Goal: Task Accomplishment & Management: Manage account settings

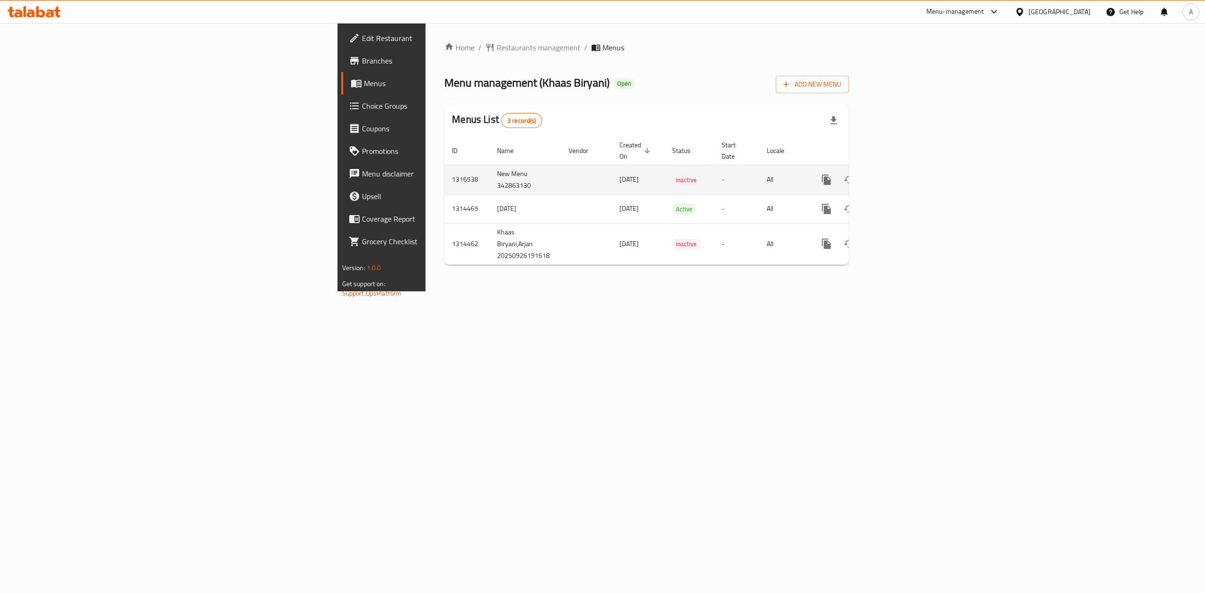
click at [444, 174] on td "1316538" at bounding box center [466, 180] width 45 height 30
copy td "1316538"
click at [868, 291] on div "Home / Restaurants management / Menus Menu management ( Khaas Biryani ) Open Ad…" at bounding box center [647, 157] width 442 height 268
click at [900, 174] on icon "enhanced table" at bounding box center [894, 179] width 11 height 11
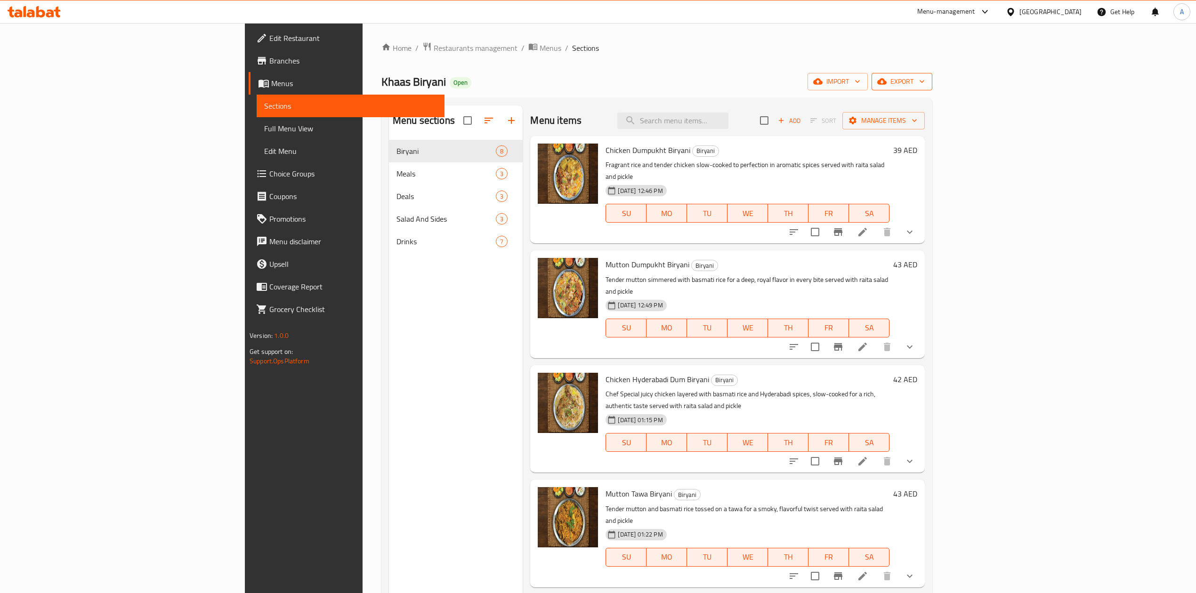
click at [925, 79] on span "export" at bounding box center [902, 82] width 46 height 12
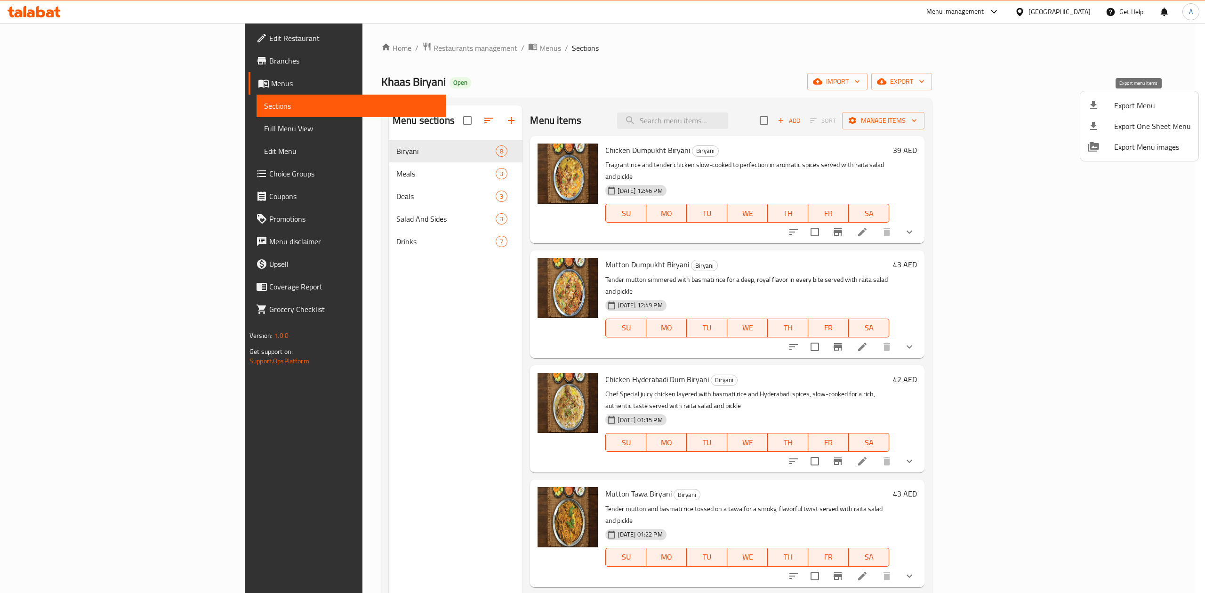
click at [1119, 105] on span "Export Menu" at bounding box center [1152, 105] width 77 height 11
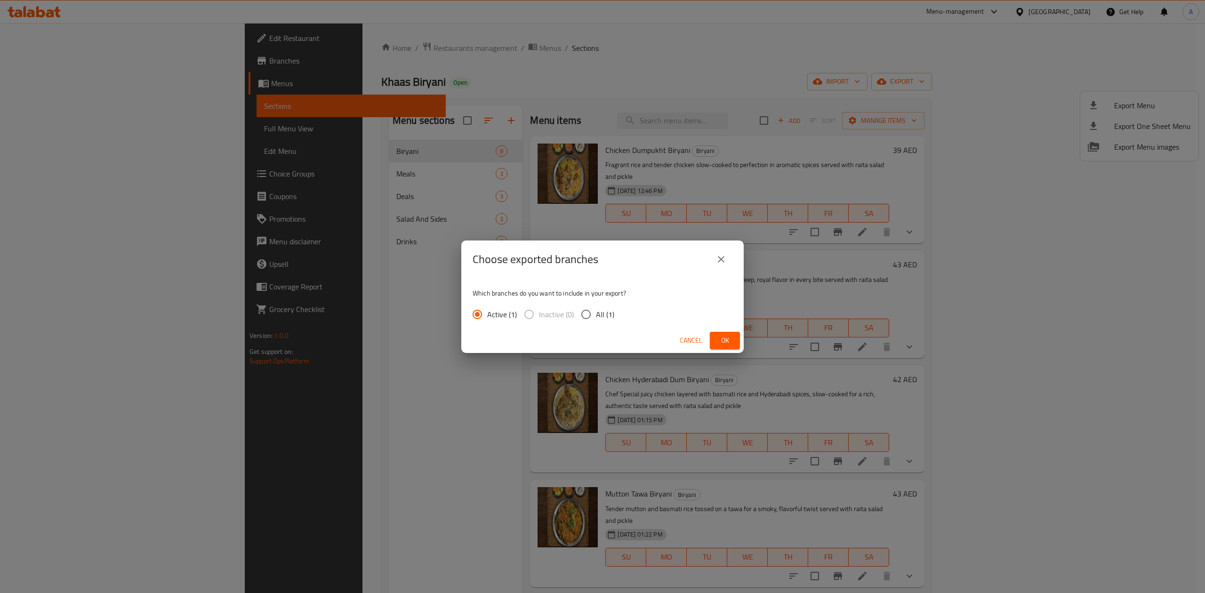
click at [585, 315] on input "All (1)" at bounding box center [586, 315] width 20 height 20
radio input "true"
click at [720, 338] on span "Ok" at bounding box center [724, 341] width 15 height 12
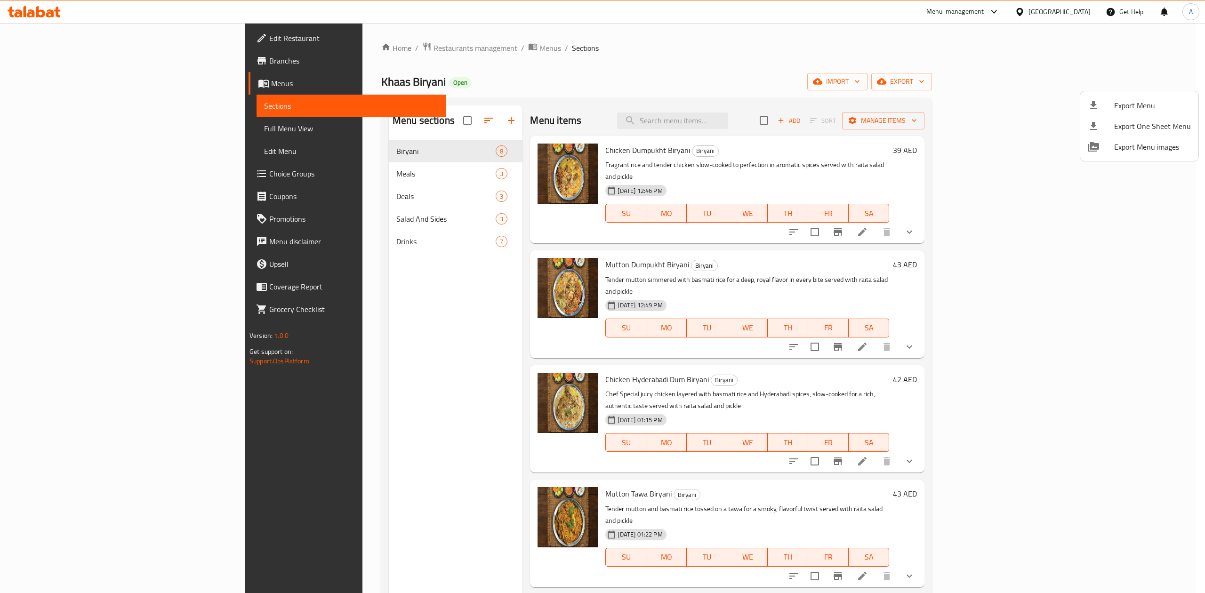
click at [279, 219] on div at bounding box center [602, 296] width 1205 height 593
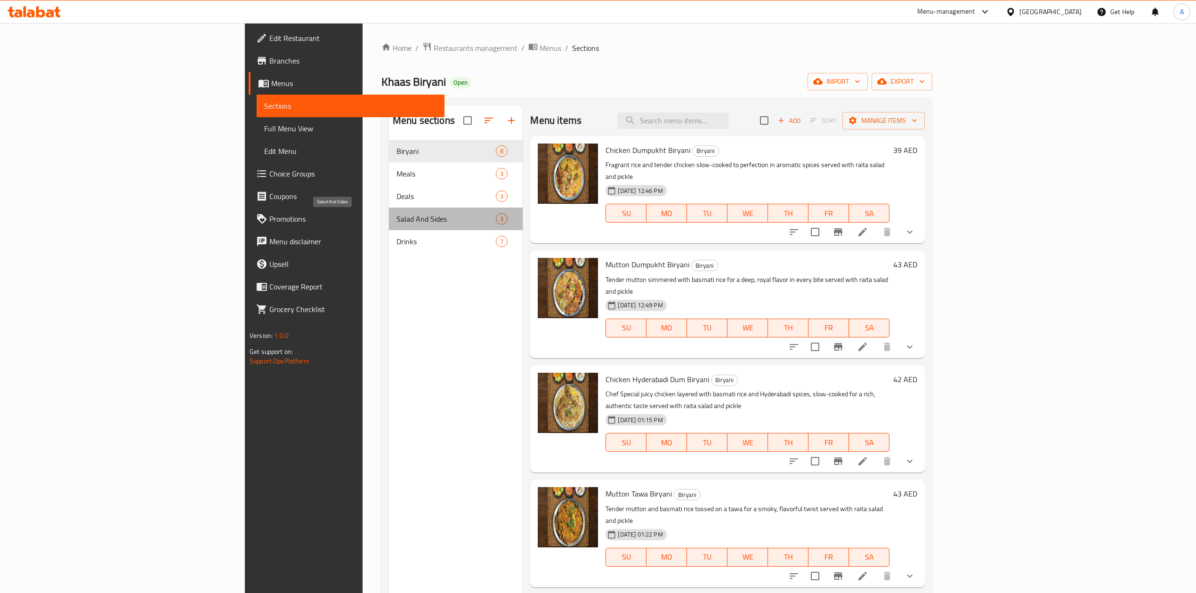
click at [396, 219] on span "Salad And Sides" at bounding box center [445, 218] width 99 height 11
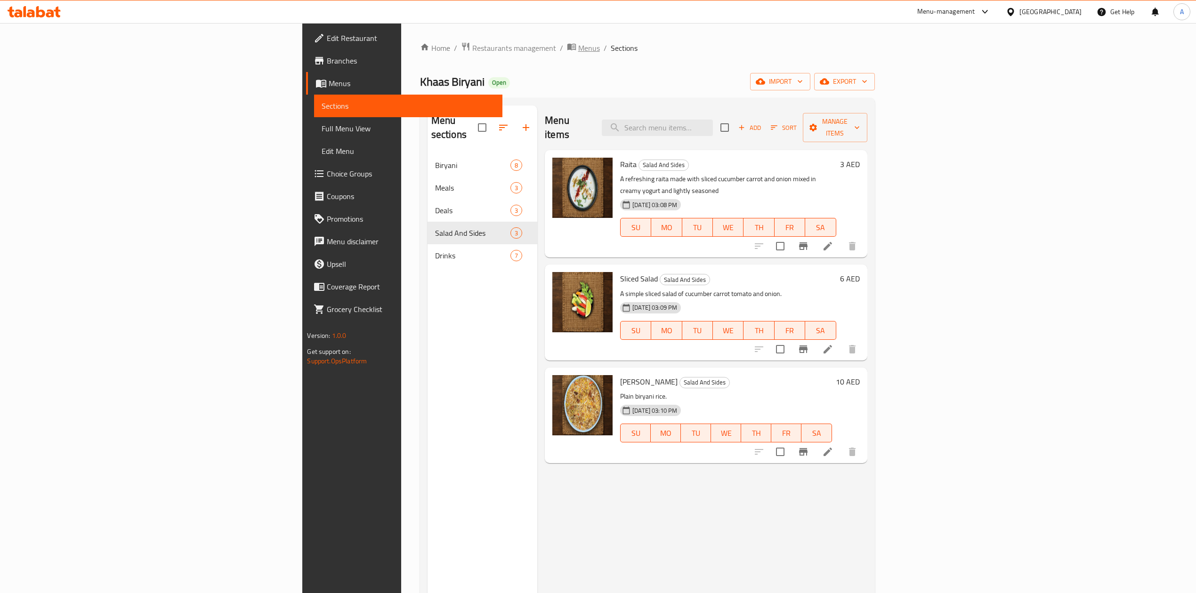
click at [578, 51] on span "Menus" at bounding box center [589, 47] width 22 height 11
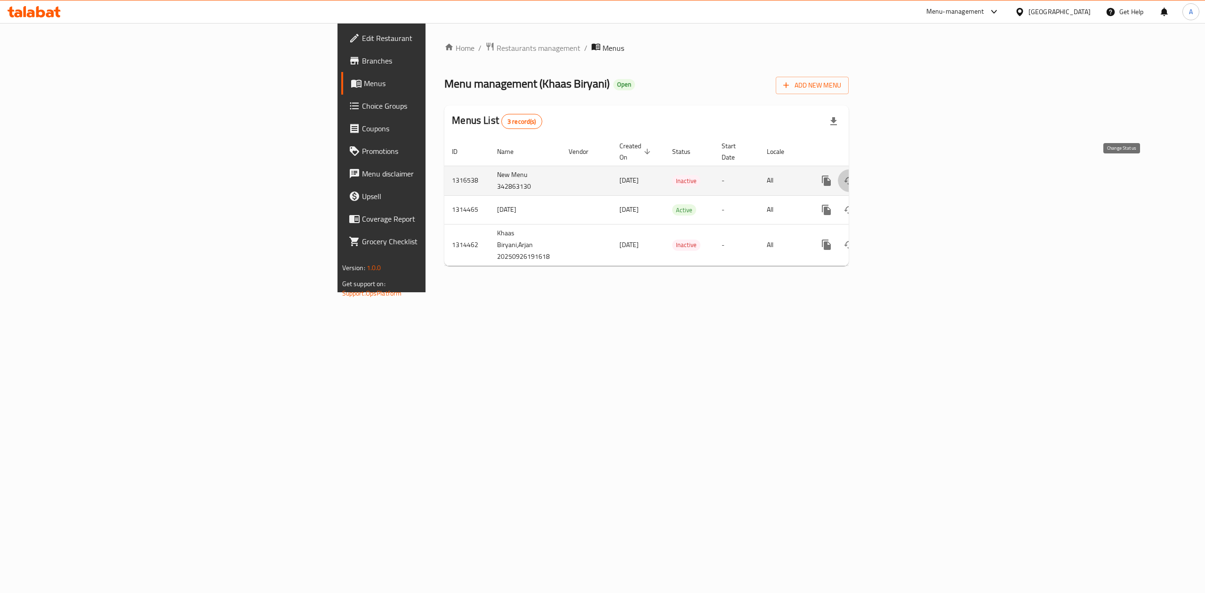
click at [854, 177] on icon "enhanced table" at bounding box center [849, 181] width 10 height 8
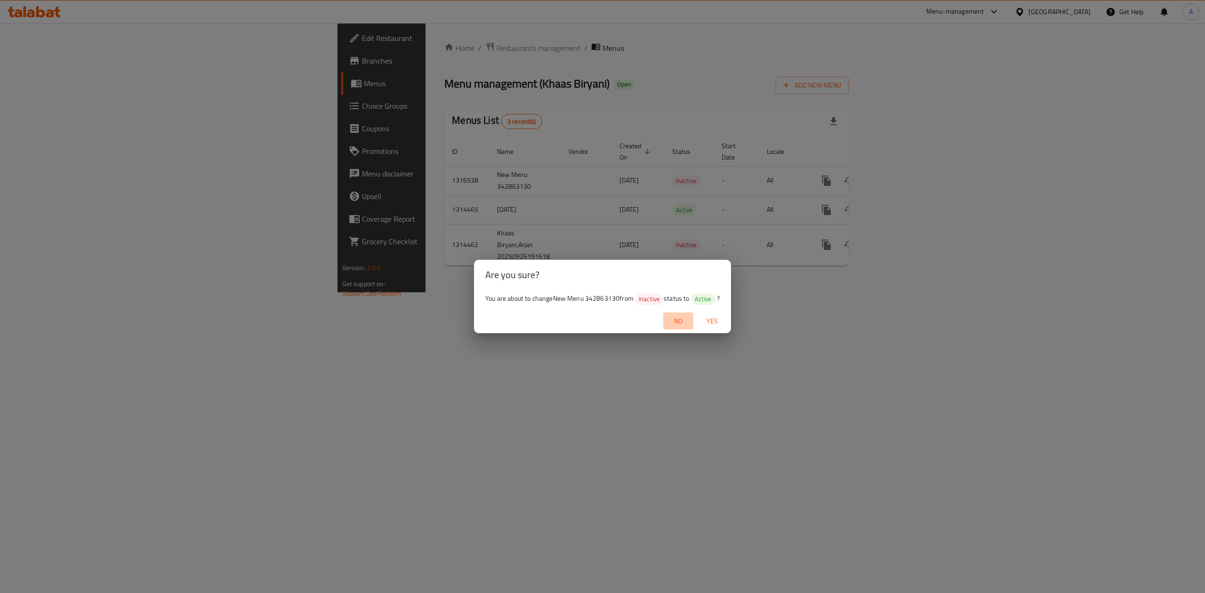
click at [681, 322] on span "No" at bounding box center [678, 321] width 23 height 12
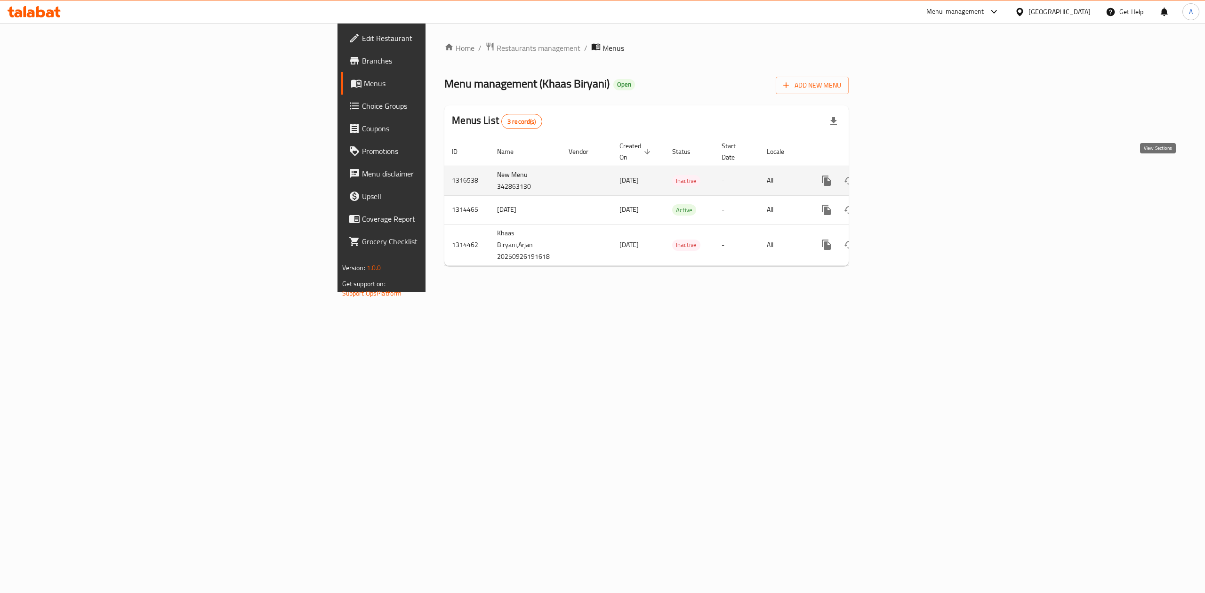
click at [900, 175] on icon "enhanced table" at bounding box center [894, 180] width 11 height 11
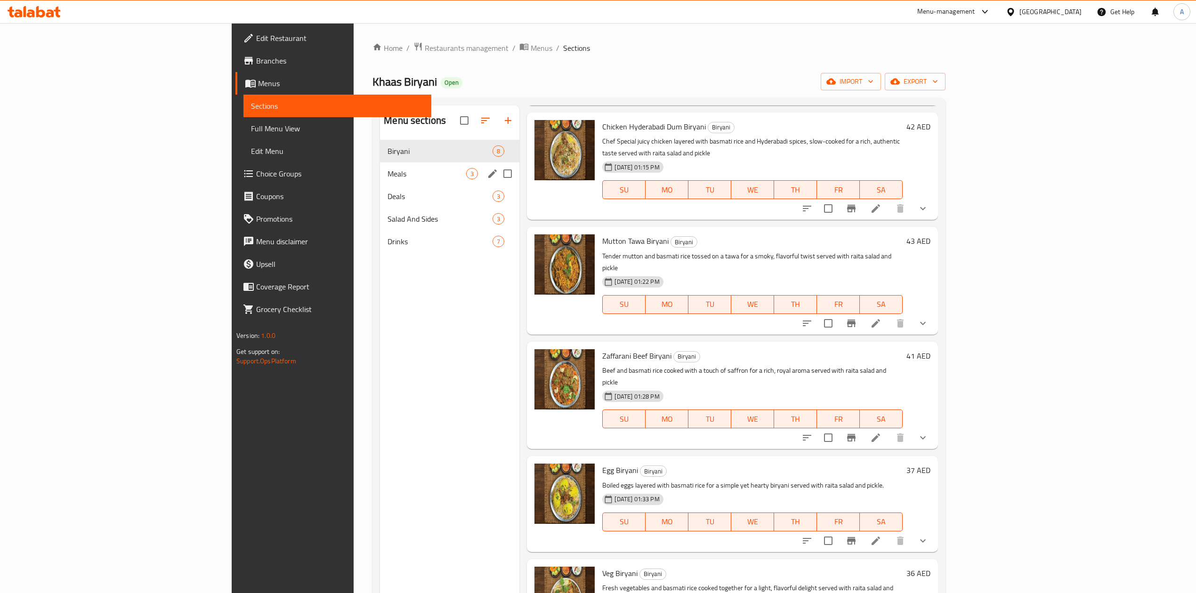
click at [387, 169] on span "Meals" at bounding box center [426, 173] width 79 height 11
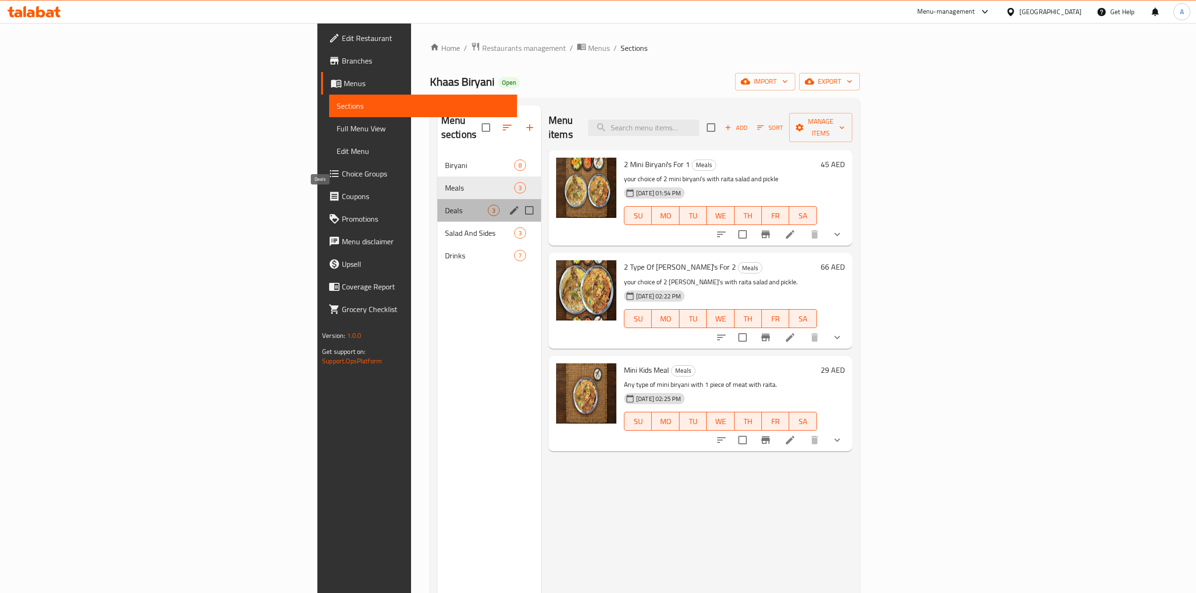
click at [445, 205] on span "Deals" at bounding box center [466, 210] width 43 height 11
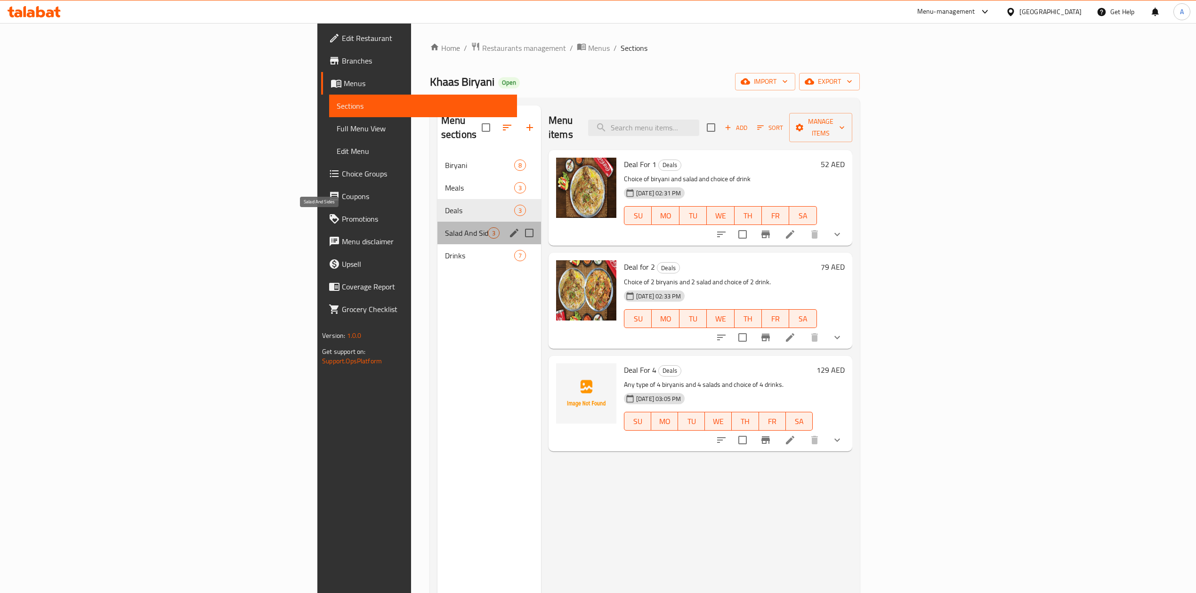
click at [445, 227] on span "Salad And Sides" at bounding box center [466, 232] width 43 height 11
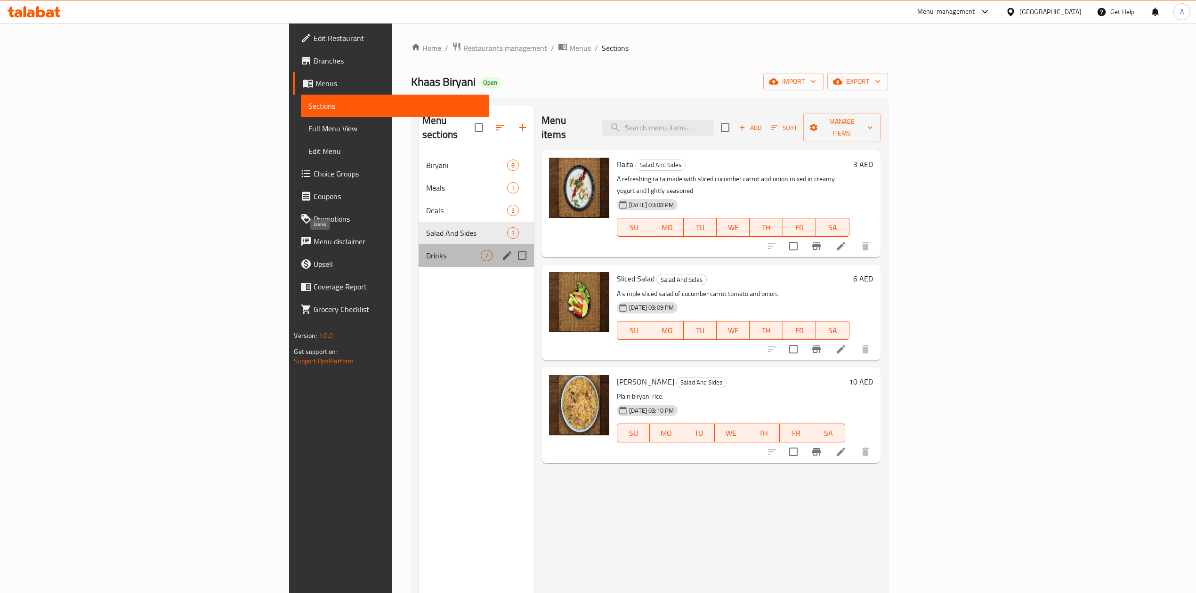
click at [426, 250] on span "Drinks" at bounding box center [453, 255] width 55 height 11
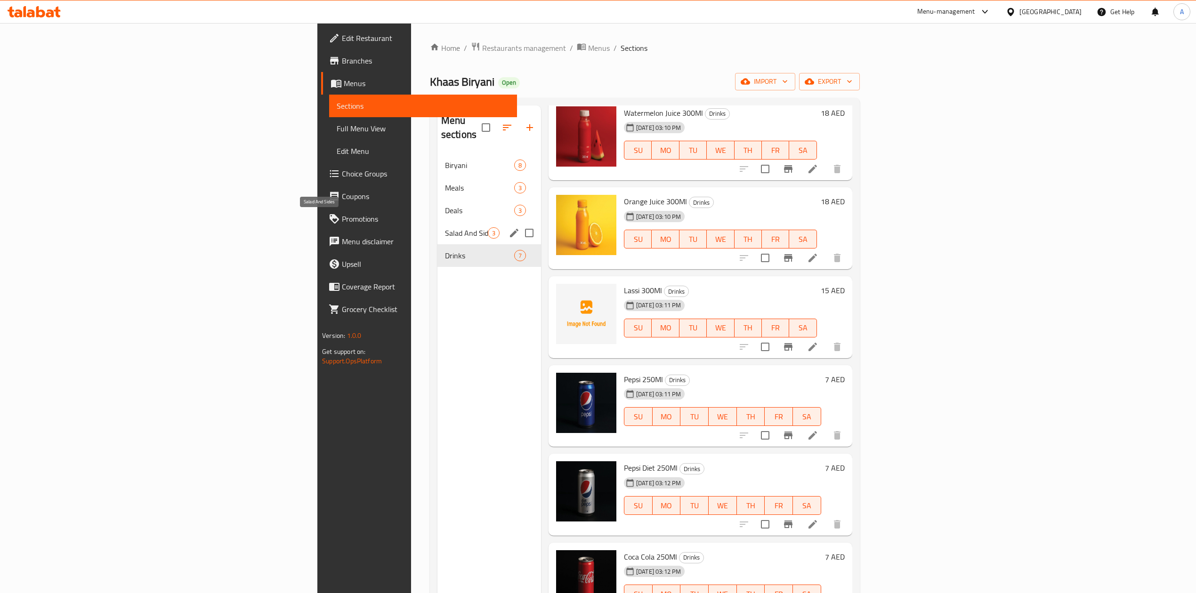
click at [445, 227] on span "Salad And Sides" at bounding box center [466, 232] width 43 height 11
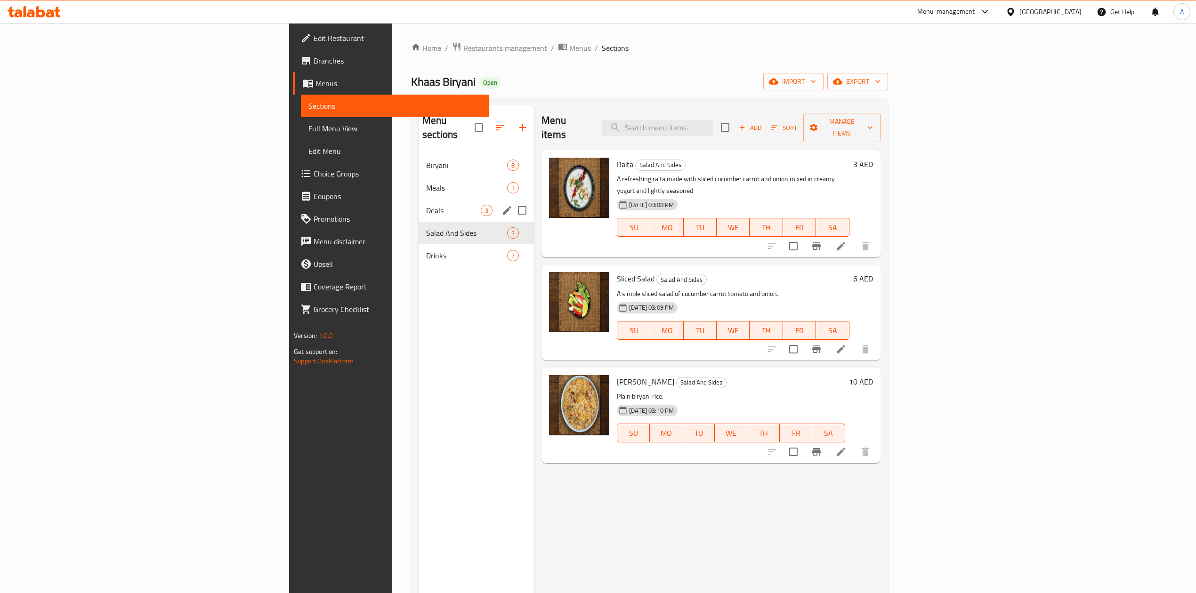
click at [418, 204] on div "Deals 3" at bounding box center [475, 210] width 115 height 23
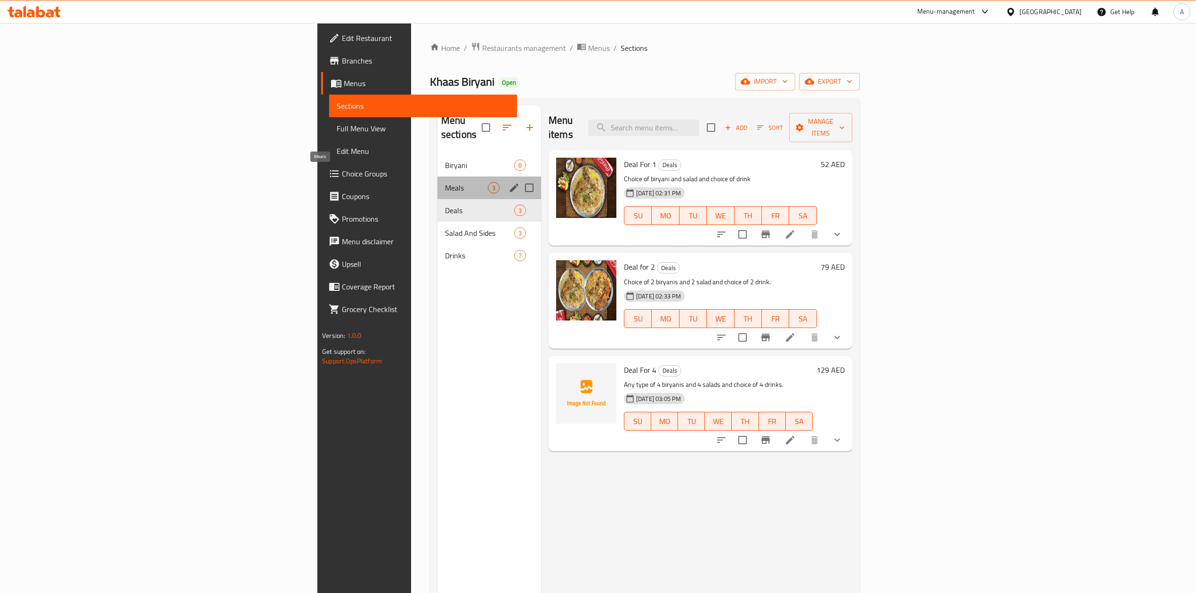
click at [445, 182] on span "Meals" at bounding box center [466, 187] width 43 height 11
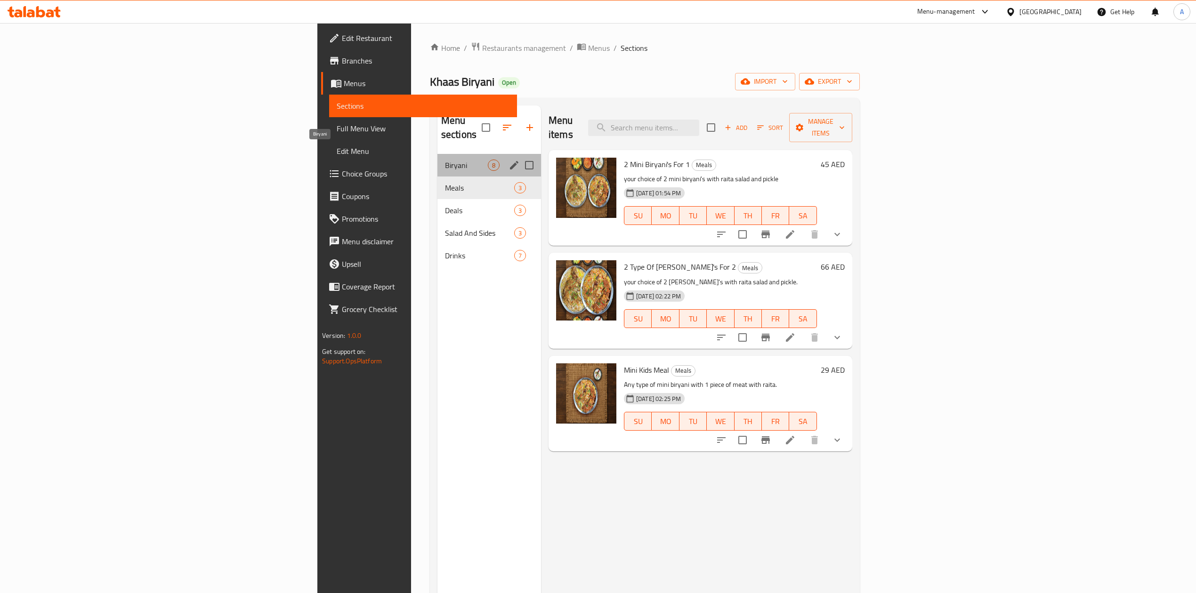
click at [445, 160] on span "Biryani" at bounding box center [466, 165] width 43 height 11
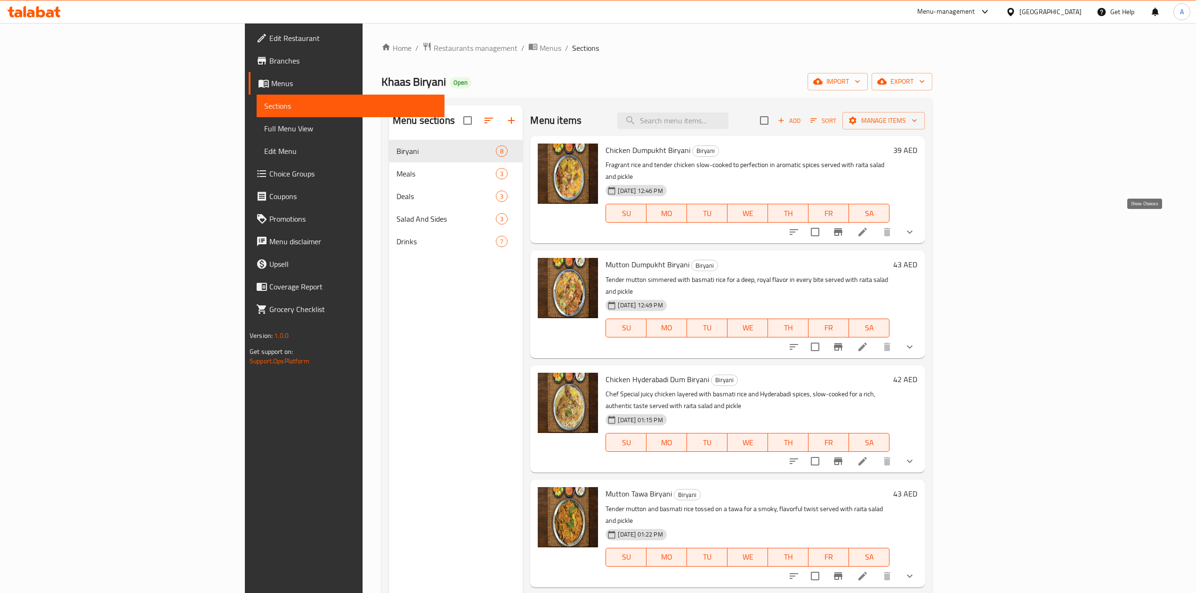
click at [915, 226] on icon "show more" at bounding box center [909, 231] width 11 height 11
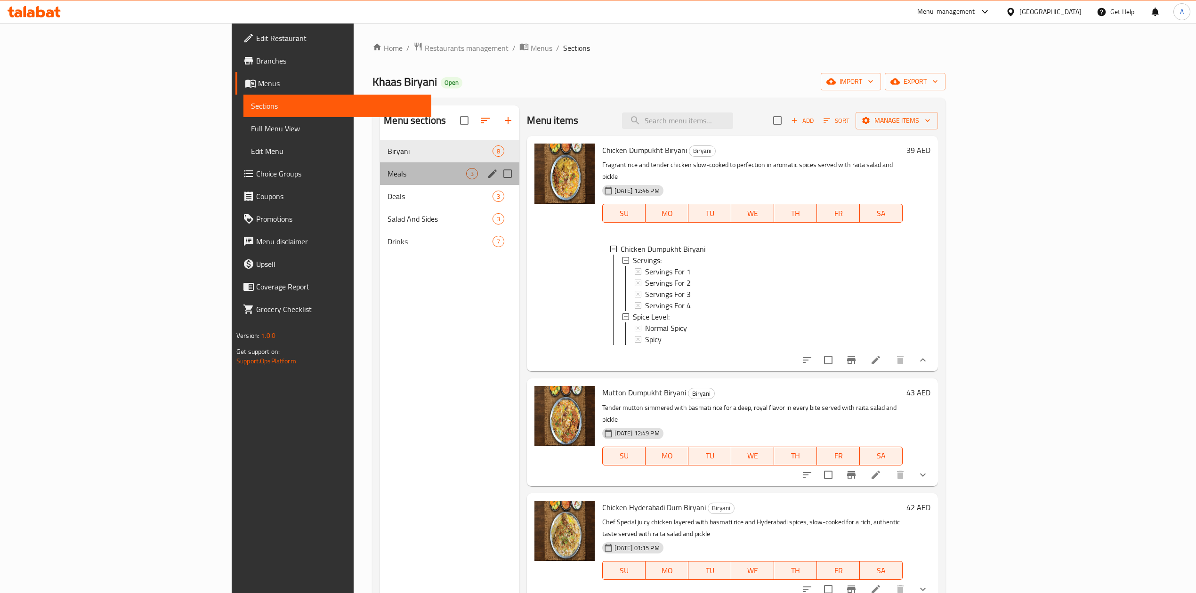
click at [380, 162] on div "Meals 3" at bounding box center [449, 173] width 139 height 23
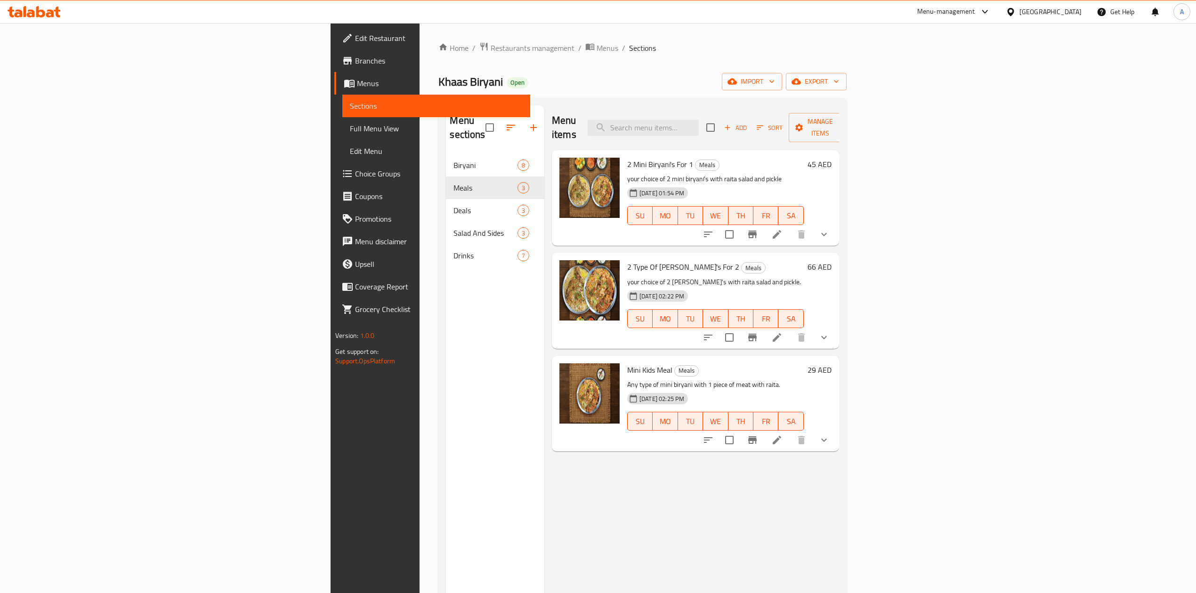
click at [804, 158] on h6 "2 Mini Biryani's For 1 Meals" at bounding box center [715, 164] width 177 height 13
click at [839, 136] on div "Menu items Add Sort Manage items" at bounding box center [695, 127] width 287 height 45
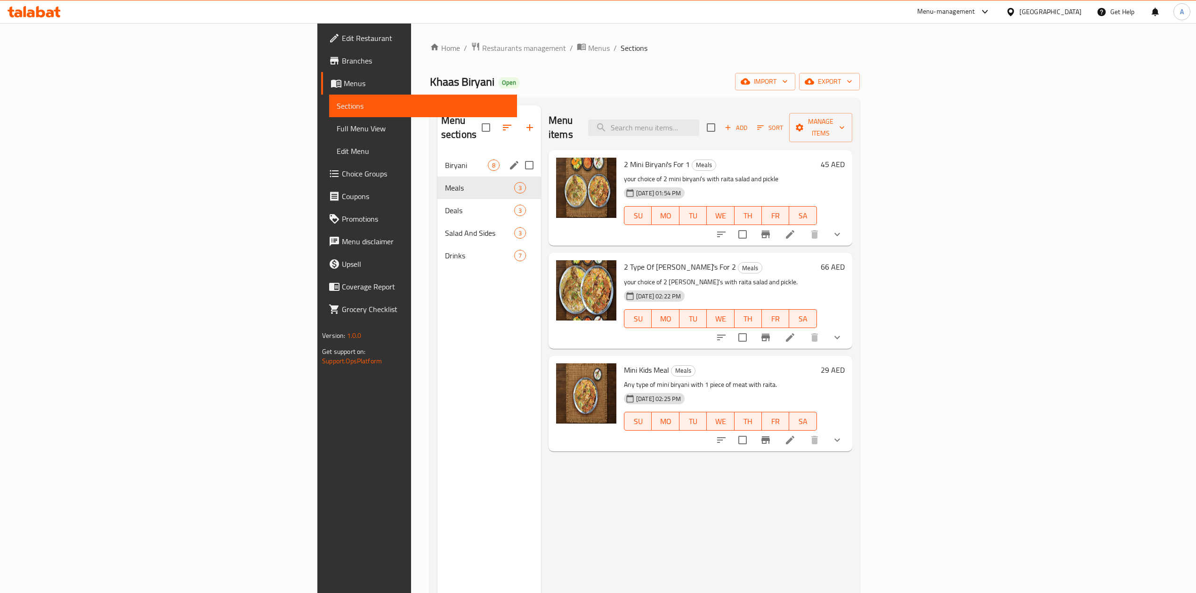
click at [445, 160] on span "Biryani" at bounding box center [466, 165] width 43 height 11
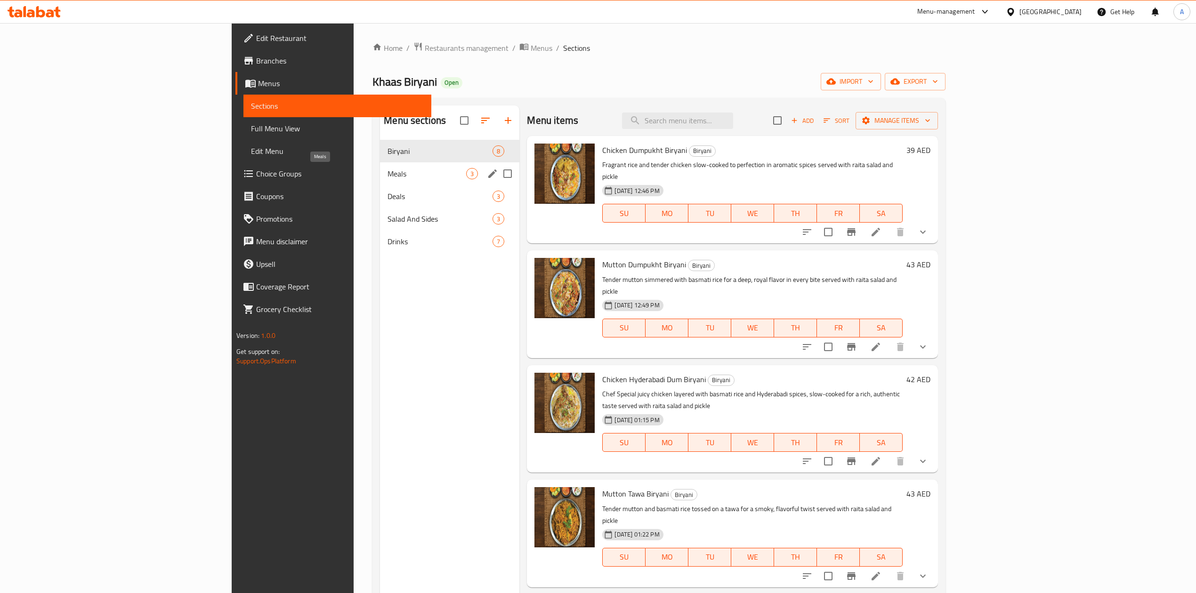
click at [387, 177] on span "Meals" at bounding box center [426, 173] width 79 height 11
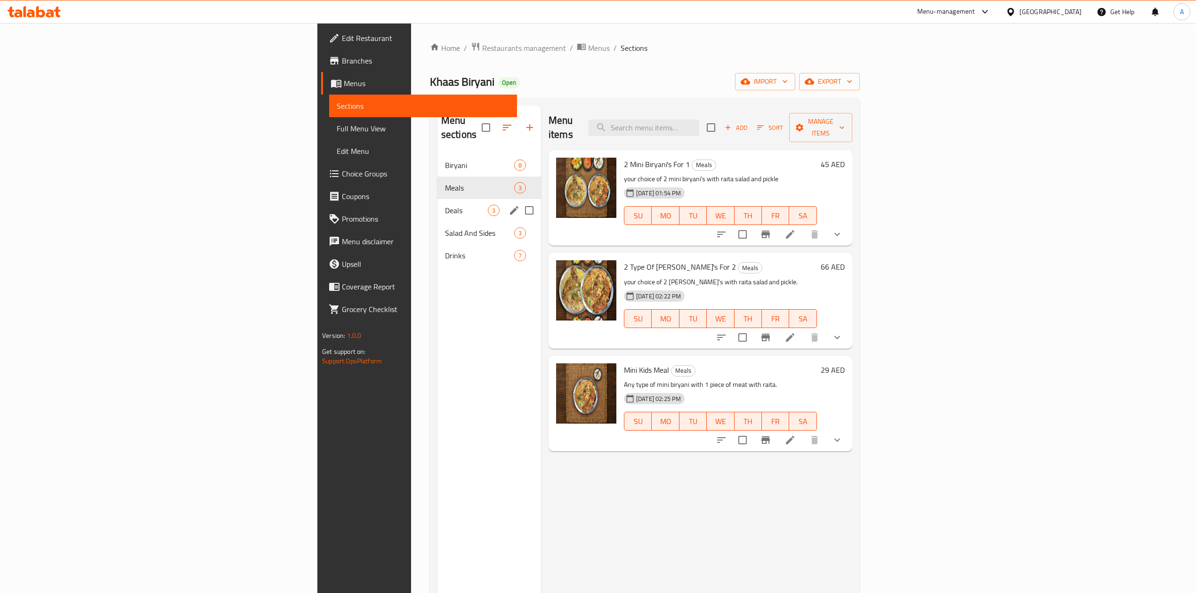
click at [437, 199] on div "Deals 3" at bounding box center [489, 210] width 104 height 23
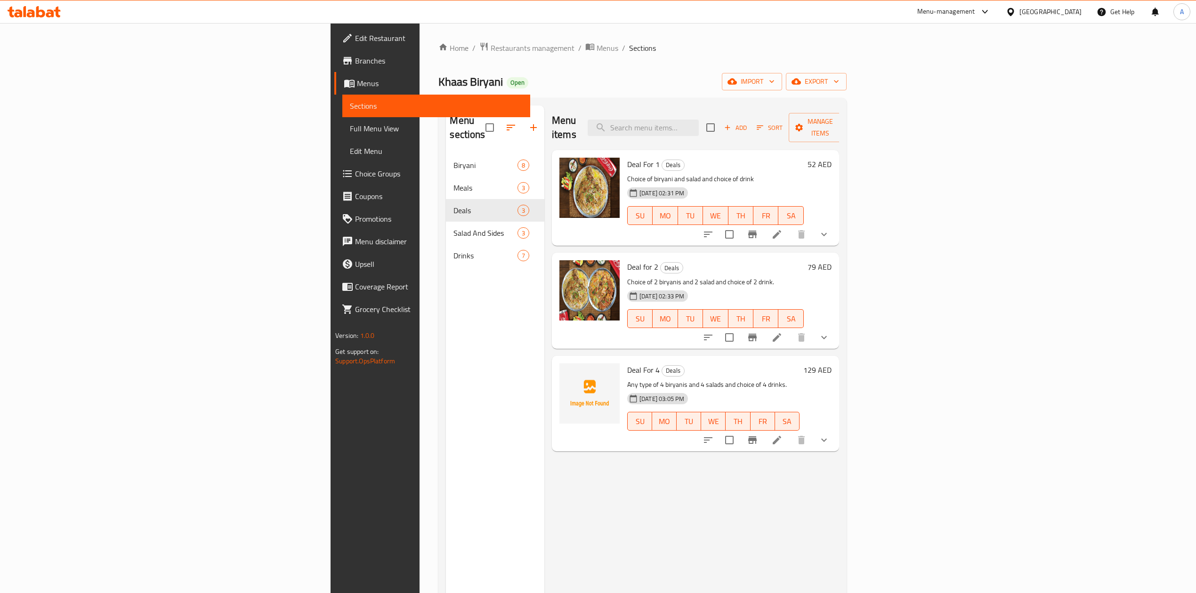
click at [720, 260] on h6 "Deal for 2 Deals" at bounding box center [715, 266] width 177 height 13
click at [746, 483] on div "Menu items Add Sort Manage items Deal For 1 Deals Choice of biryani and salad a…" at bounding box center [691, 401] width 295 height 593
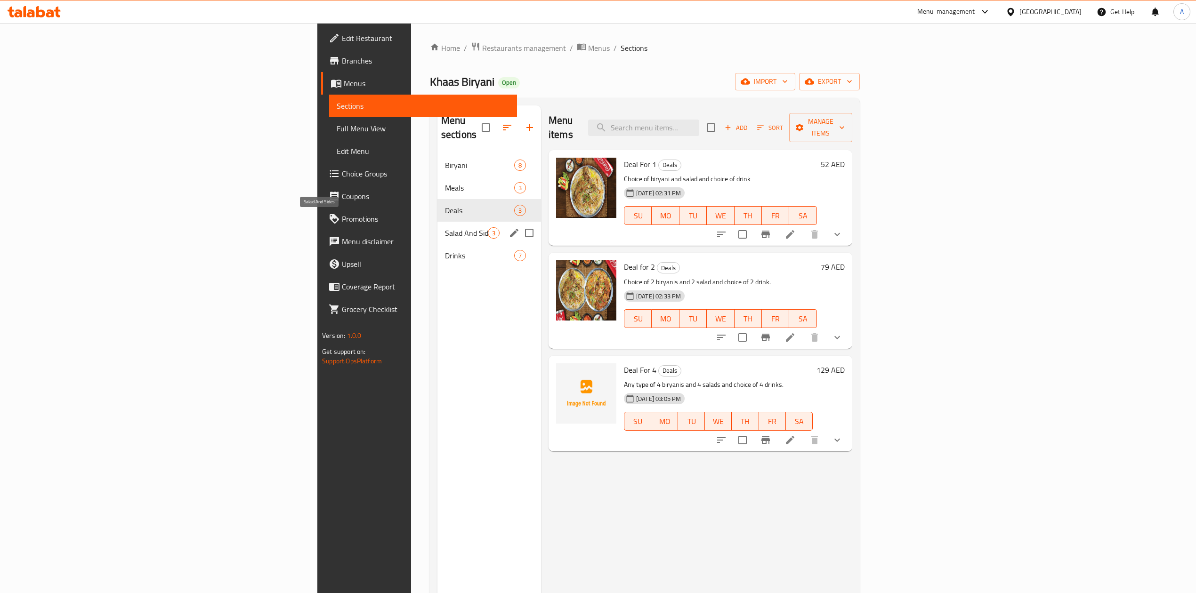
click at [445, 227] on span "Salad And Sides" at bounding box center [466, 232] width 43 height 11
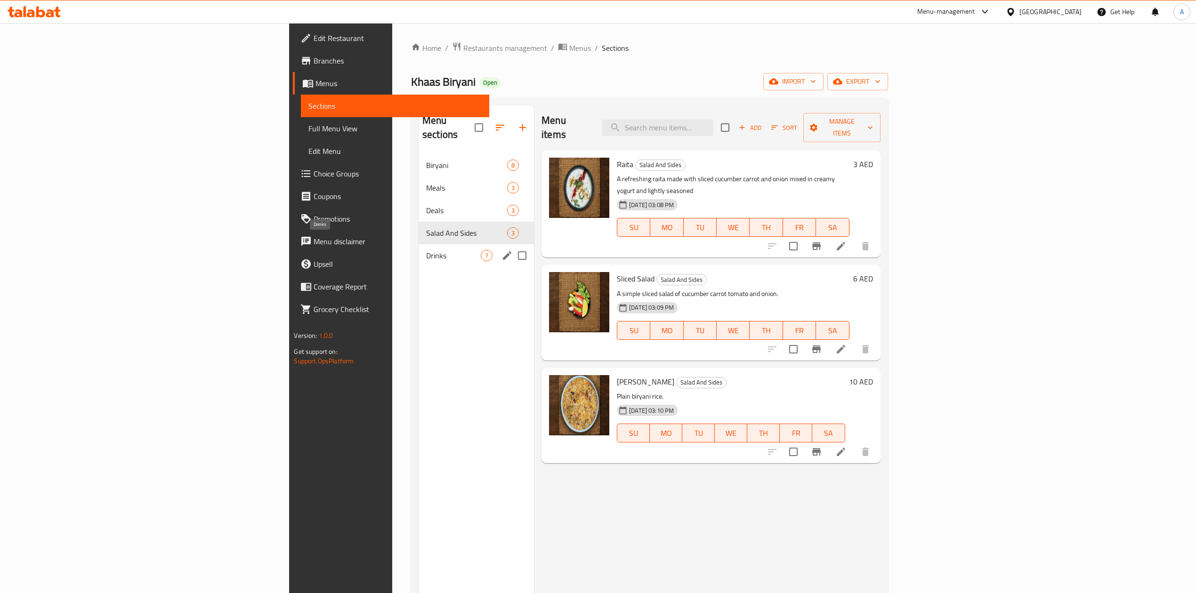
click at [426, 250] on span "Drinks" at bounding box center [453, 255] width 55 height 11
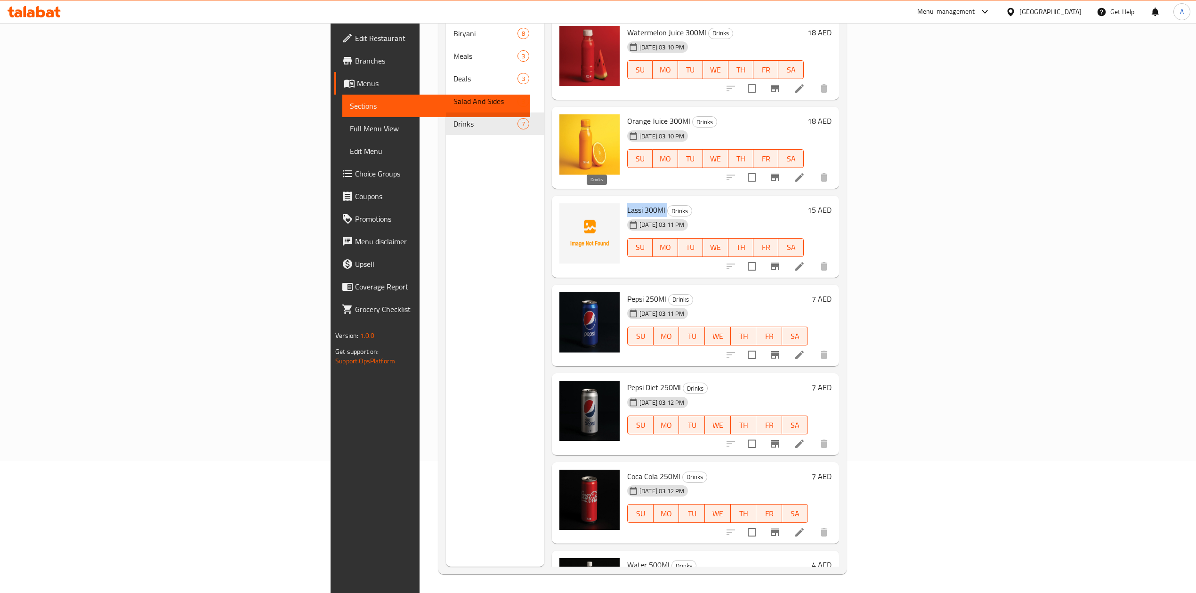
drag, startPoint x: 541, startPoint y: 196, endPoint x: 585, endPoint y: 195, distance: 43.8
click at [623, 200] on div "Lassi 300Ml Drinks [DATE] 03:11 PM SU MO TU WE TH FR SA" at bounding box center [715, 237] width 184 height 74
copy h6 "Lassi 300Ml"
click at [745, 203] on h6 "Lassi 300Ml Drinks" at bounding box center [715, 209] width 177 height 13
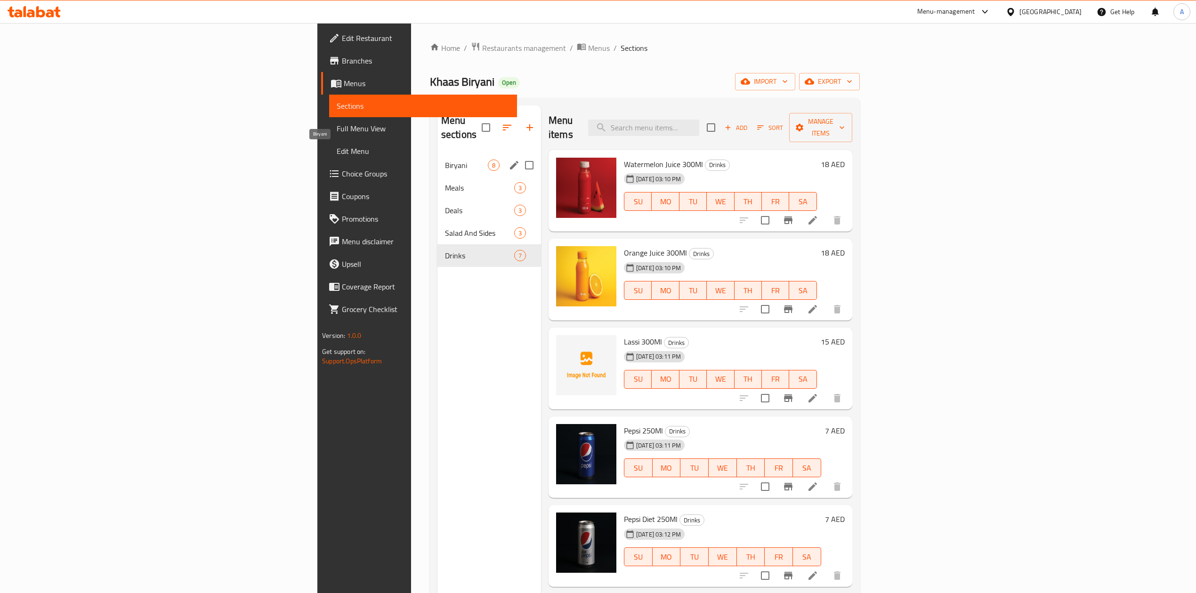
click at [445, 160] on span "Biryani" at bounding box center [466, 165] width 43 height 11
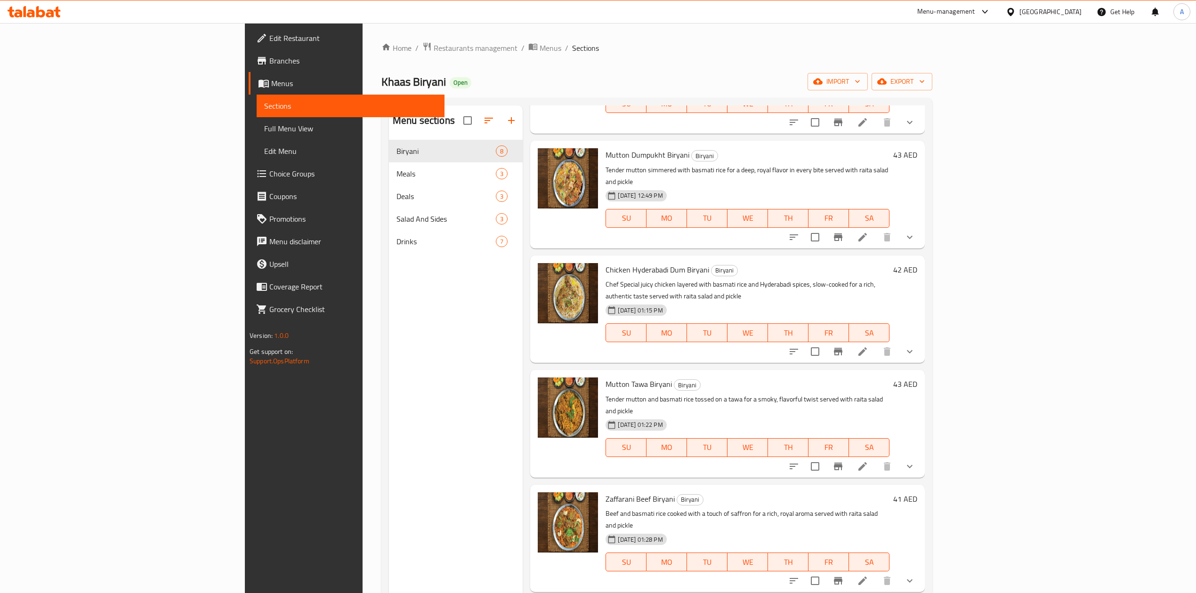
scroll to position [251, 0]
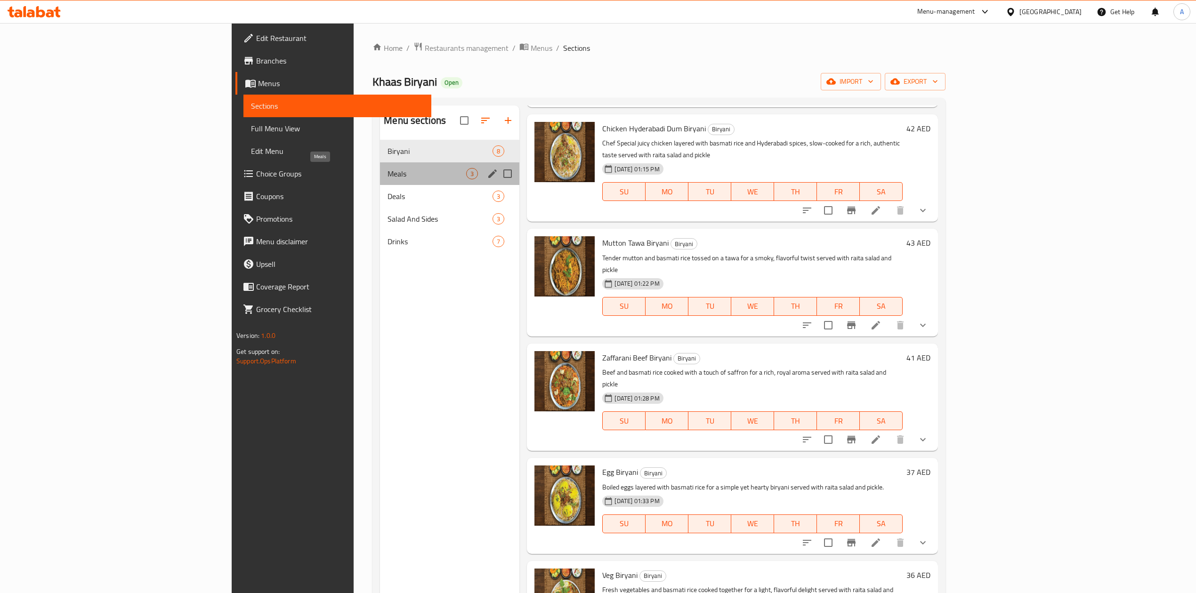
click at [387, 175] on span "Meals" at bounding box center [426, 173] width 79 height 11
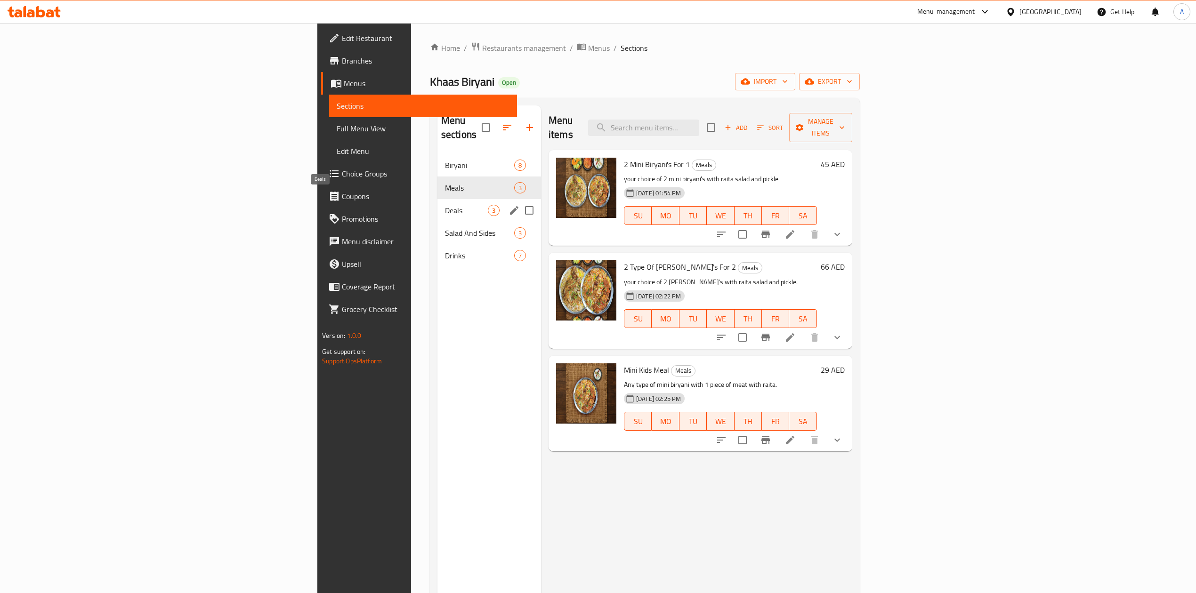
click at [445, 205] on span "Deals" at bounding box center [466, 210] width 43 height 11
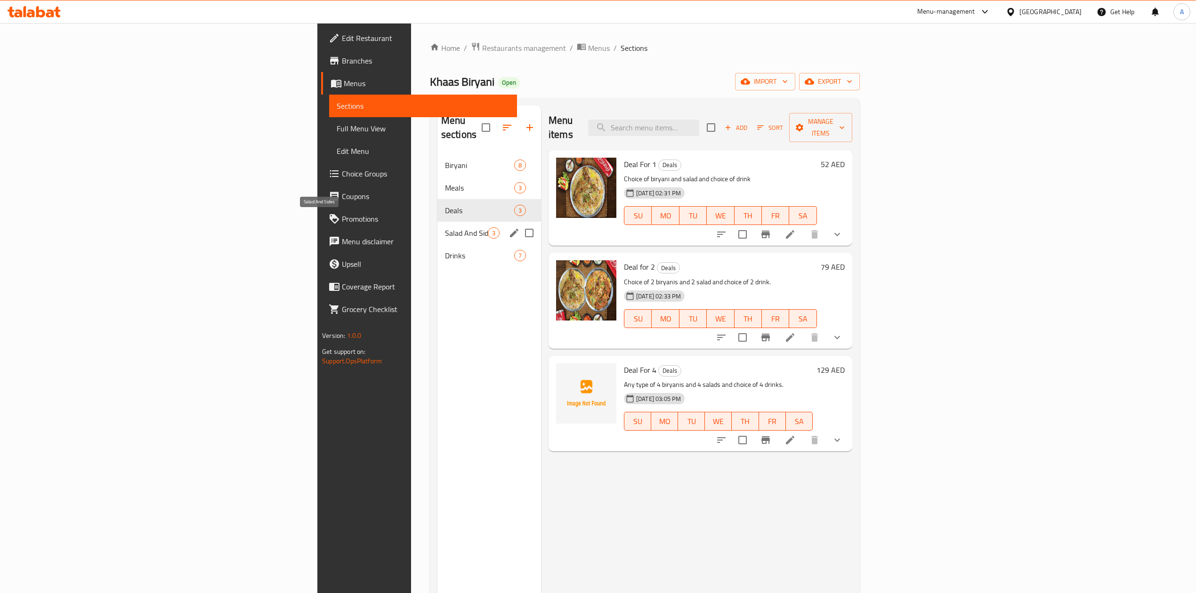
click at [445, 227] on span "Salad And Sides" at bounding box center [466, 232] width 43 height 11
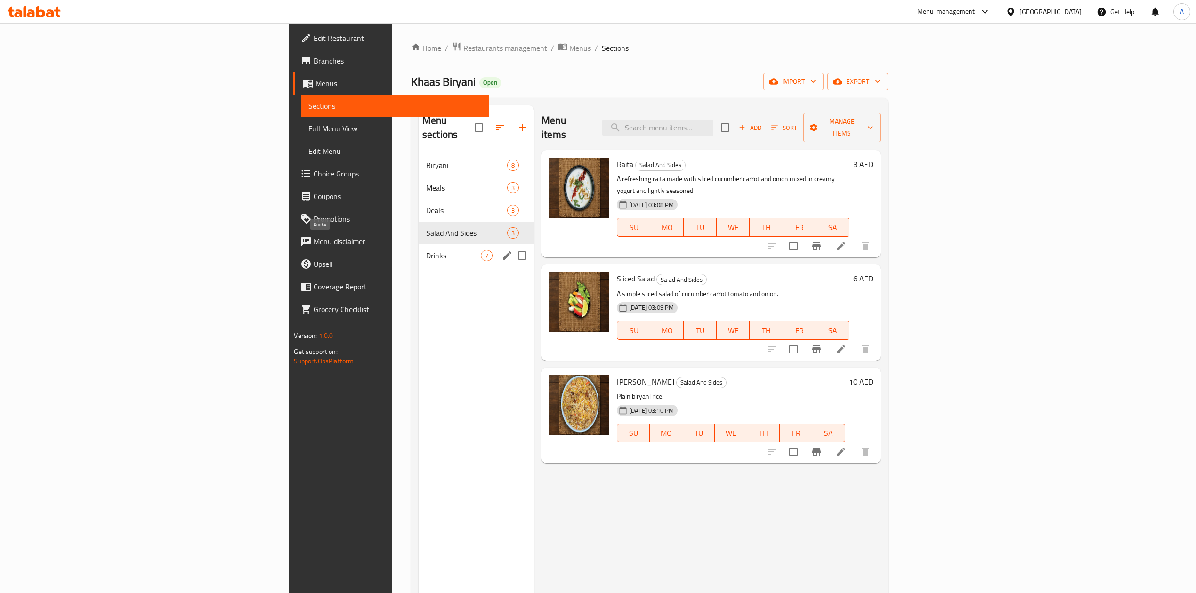
click at [426, 250] on span "Drinks" at bounding box center [453, 255] width 55 height 11
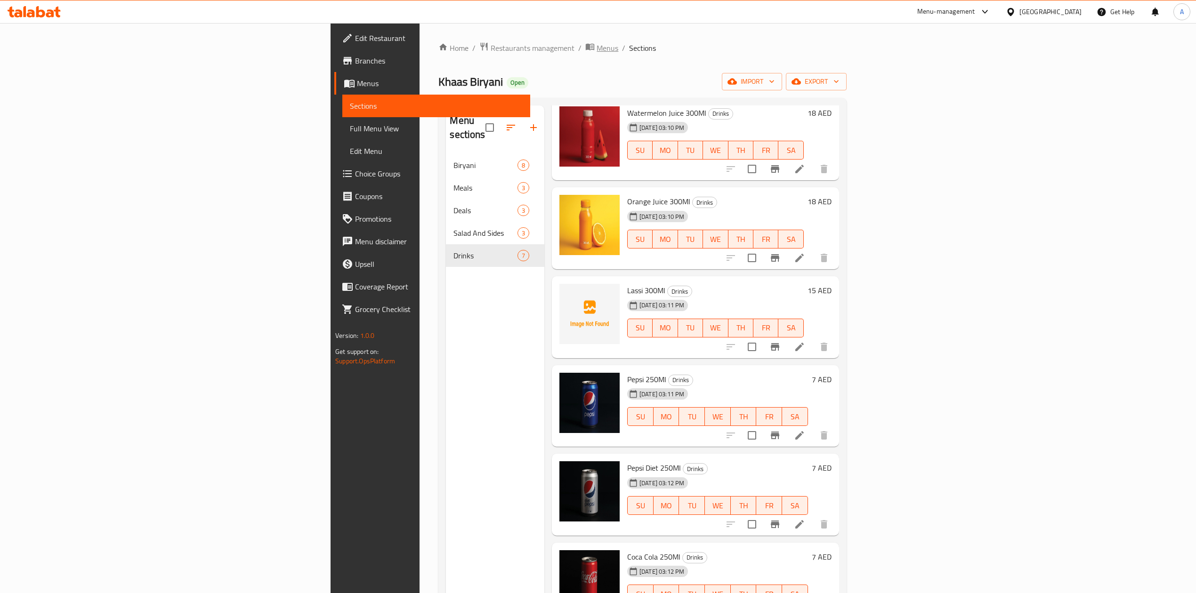
click at [596, 48] on span "Menus" at bounding box center [607, 47] width 22 height 11
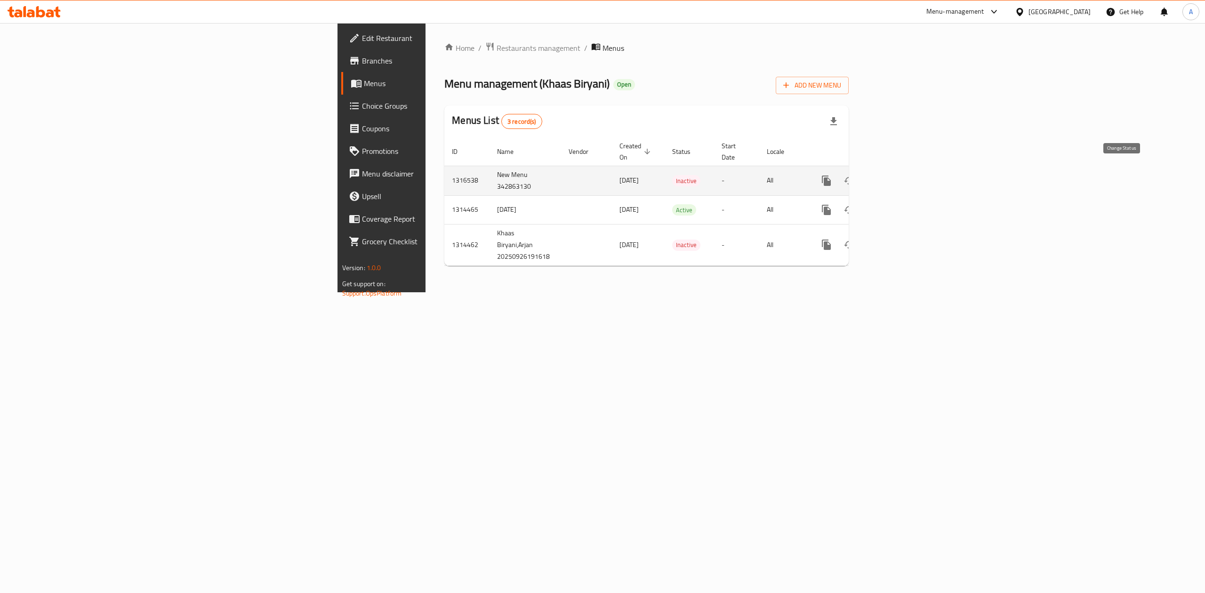
click at [855, 175] on icon "enhanced table" at bounding box center [849, 180] width 11 height 11
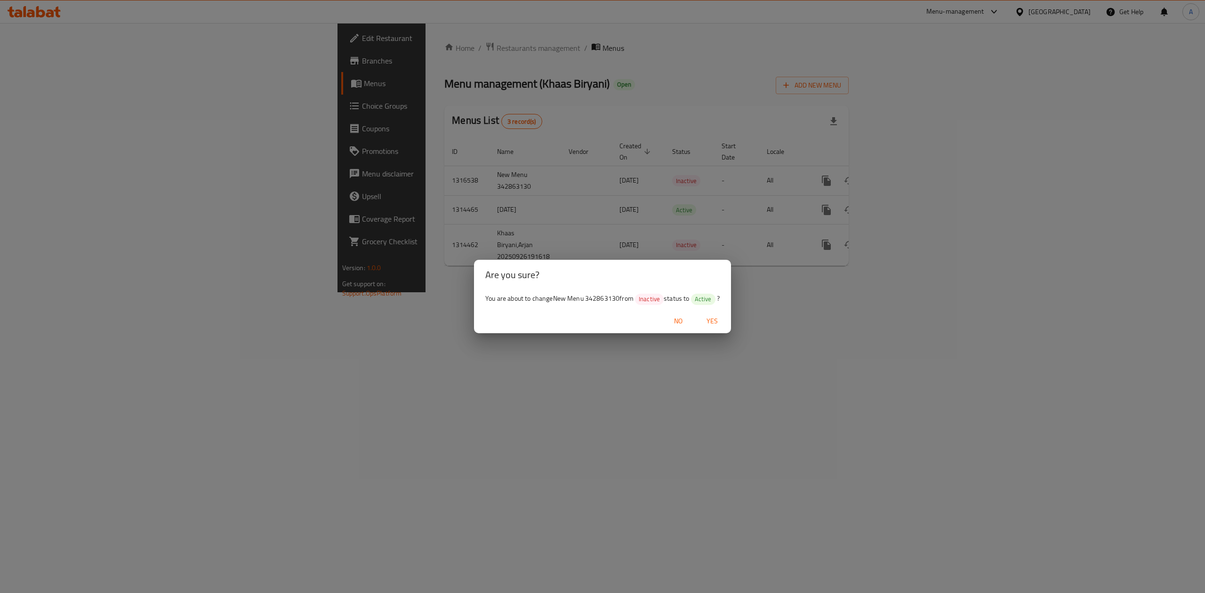
click at [703, 317] on span "Yes" at bounding box center [712, 321] width 23 height 12
drag, startPoint x: 703, startPoint y: 317, endPoint x: 701, endPoint y: 367, distance: 50.4
click at [703, 317] on div at bounding box center [602, 296] width 1205 height 593
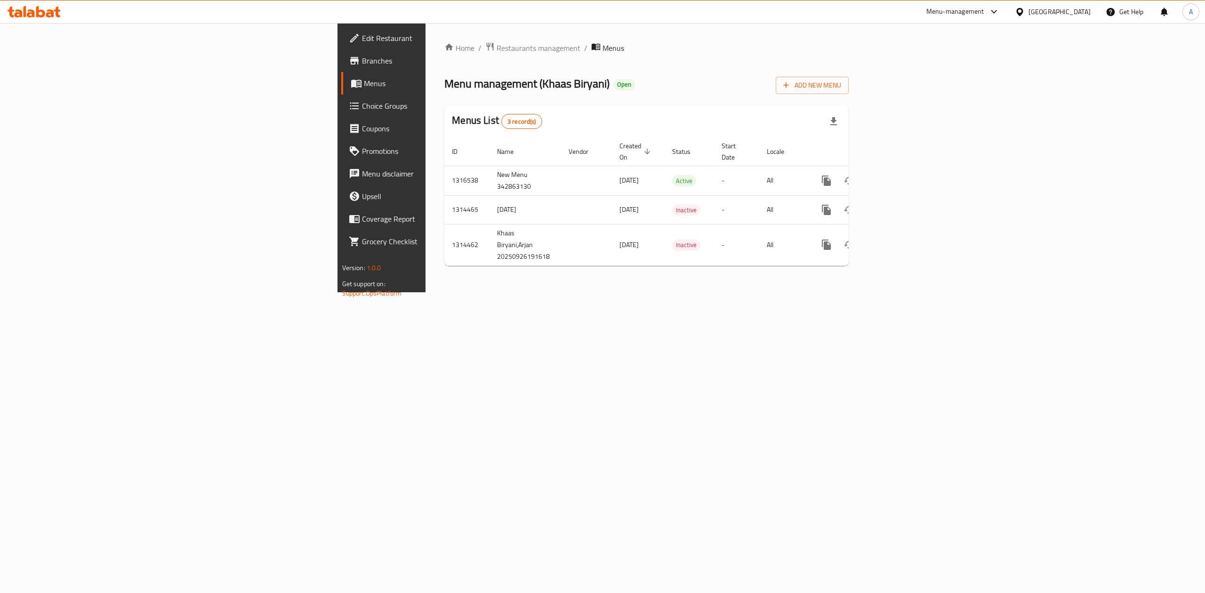
click at [1043, 12] on div "[GEOGRAPHIC_DATA]" at bounding box center [1060, 12] width 62 height 10
click at [972, 93] on div "[GEOGRAPHIC_DATA]" at bounding box center [1019, 97] width 141 height 22
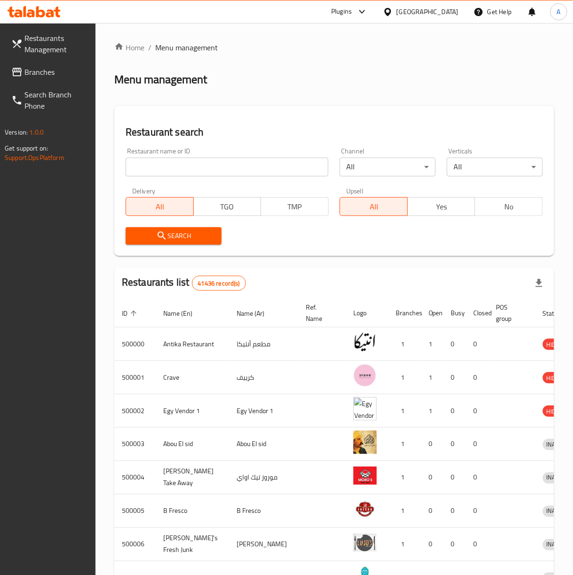
click at [368, 13] on icon at bounding box center [362, 11] width 11 height 11
click at [296, 170] on div "Restaurant-Management" at bounding box center [318, 173] width 74 height 10
